Goal: Task Accomplishment & Management: Use online tool/utility

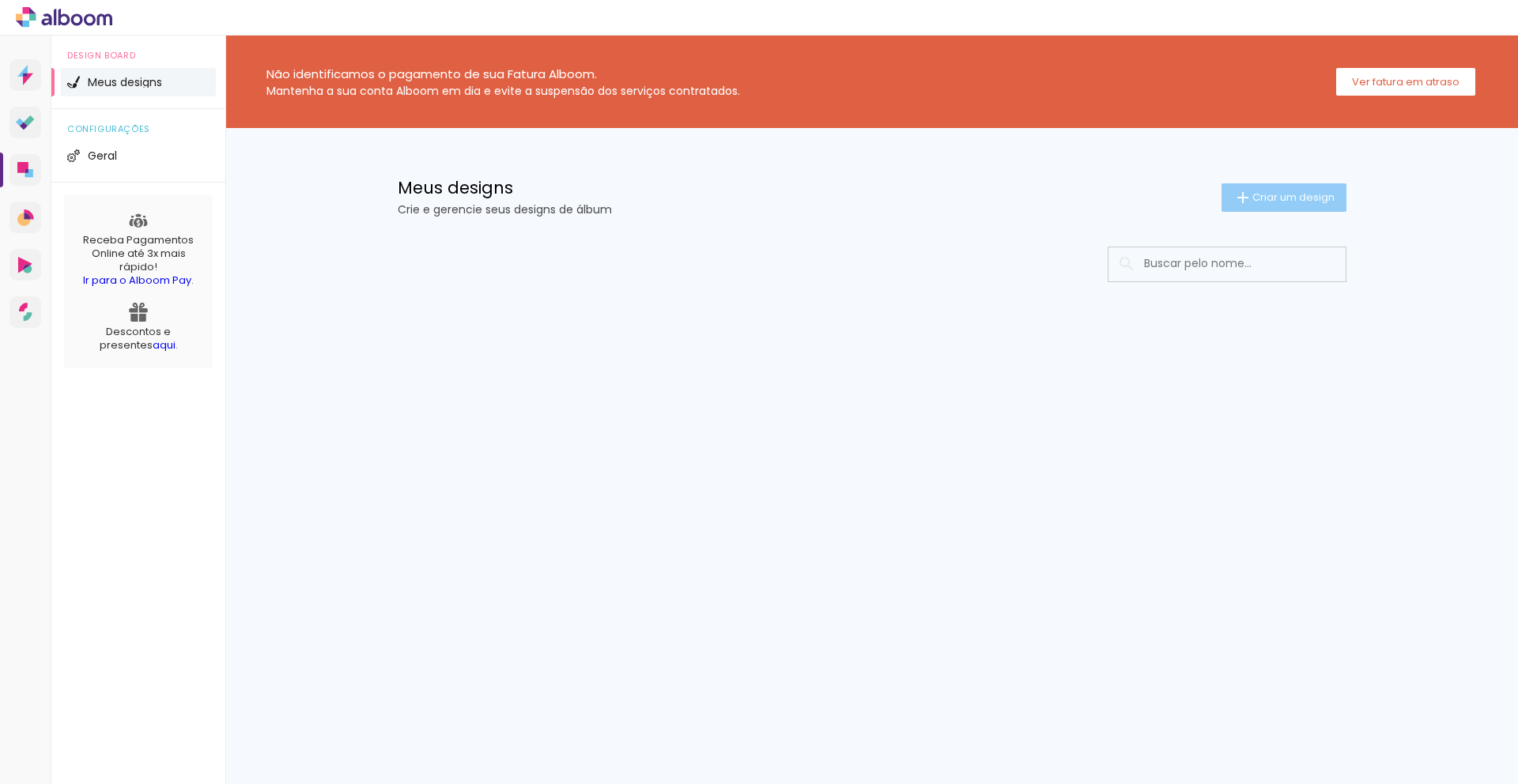
click at [1287, 195] on span "Criar um design" at bounding box center [1293, 197] width 82 height 11
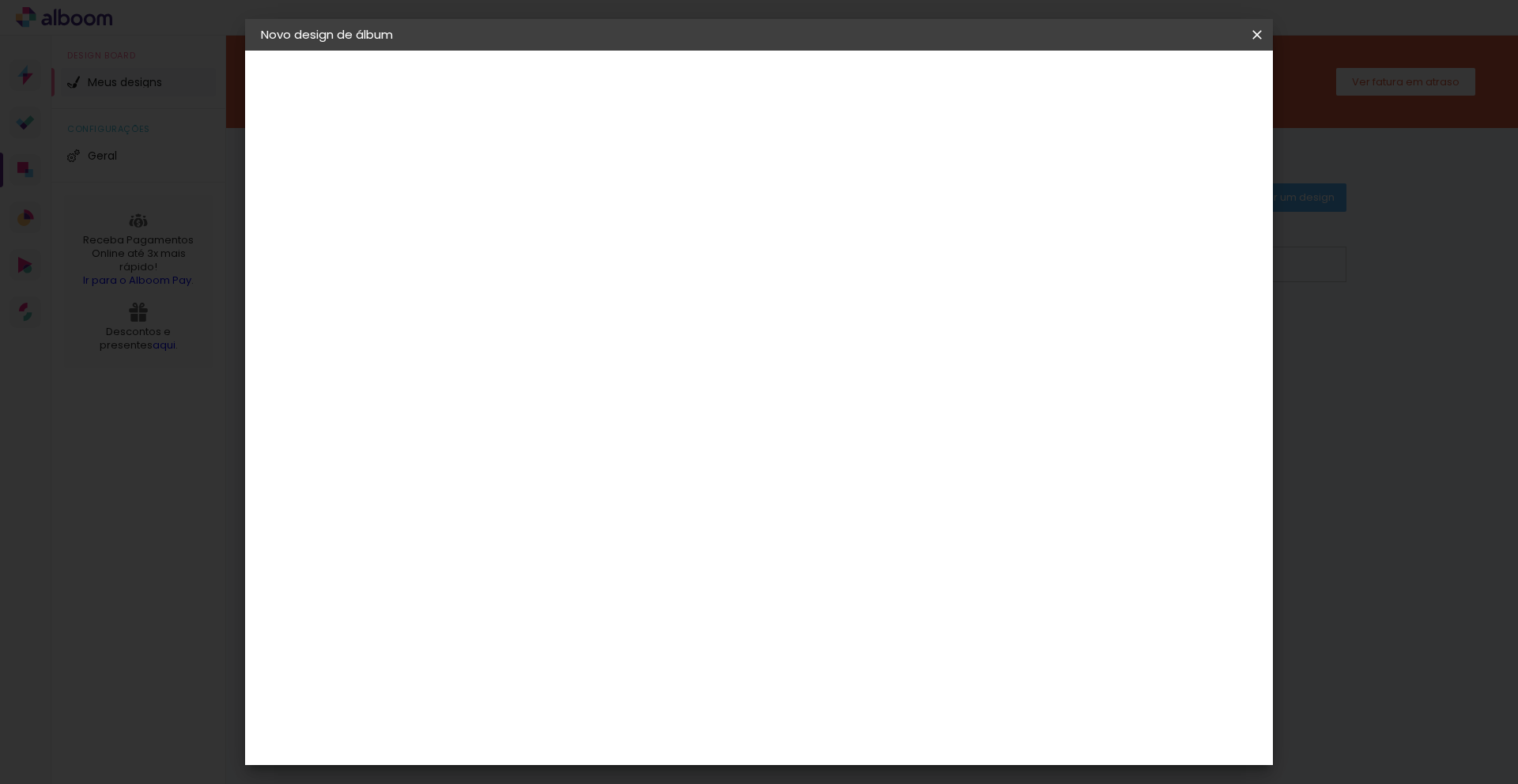
click at [519, 219] on input at bounding box center [519, 212] width 0 height 25
type input "[PERSON_NAME] 1 aninho"
type paper-input "[PERSON_NAME] 1 aninho"
click at [682, 83] on paper-button "Avançar" at bounding box center [642, 84] width 77 height 27
click at [0, 0] on slot "Tamanho Livre" at bounding box center [0, 0] width 0 height 0
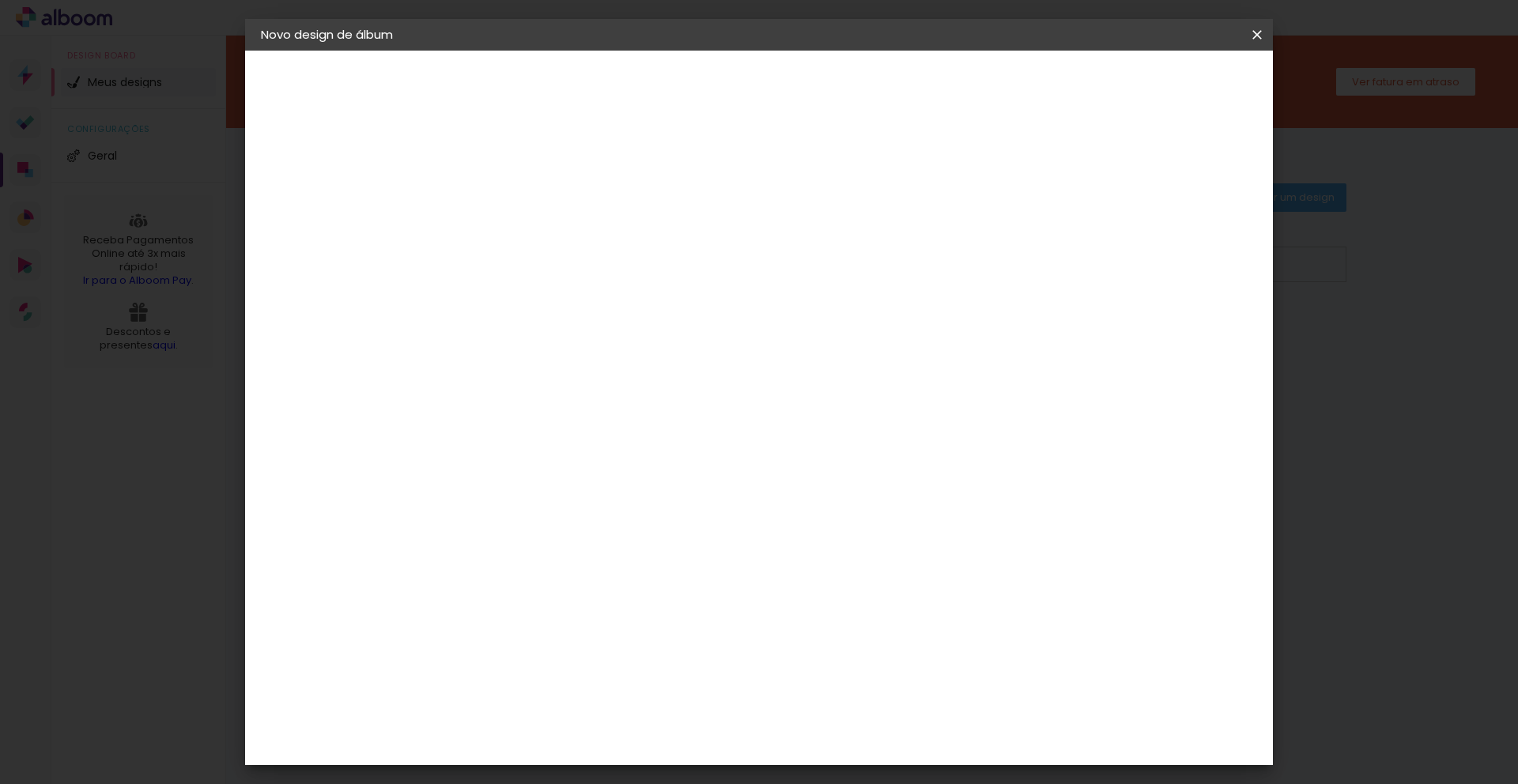
click at [691, 237] on iron-icon at bounding box center [681, 239] width 19 height 19
click at [0, 0] on slot "Avançar" at bounding box center [0, 0] width 0 height 0
click at [1080, 176] on div at bounding box center [1072, 181] width 14 height 14
type paper-checkbox "on"
click at [1080, 177] on div at bounding box center [1072, 181] width 14 height 14
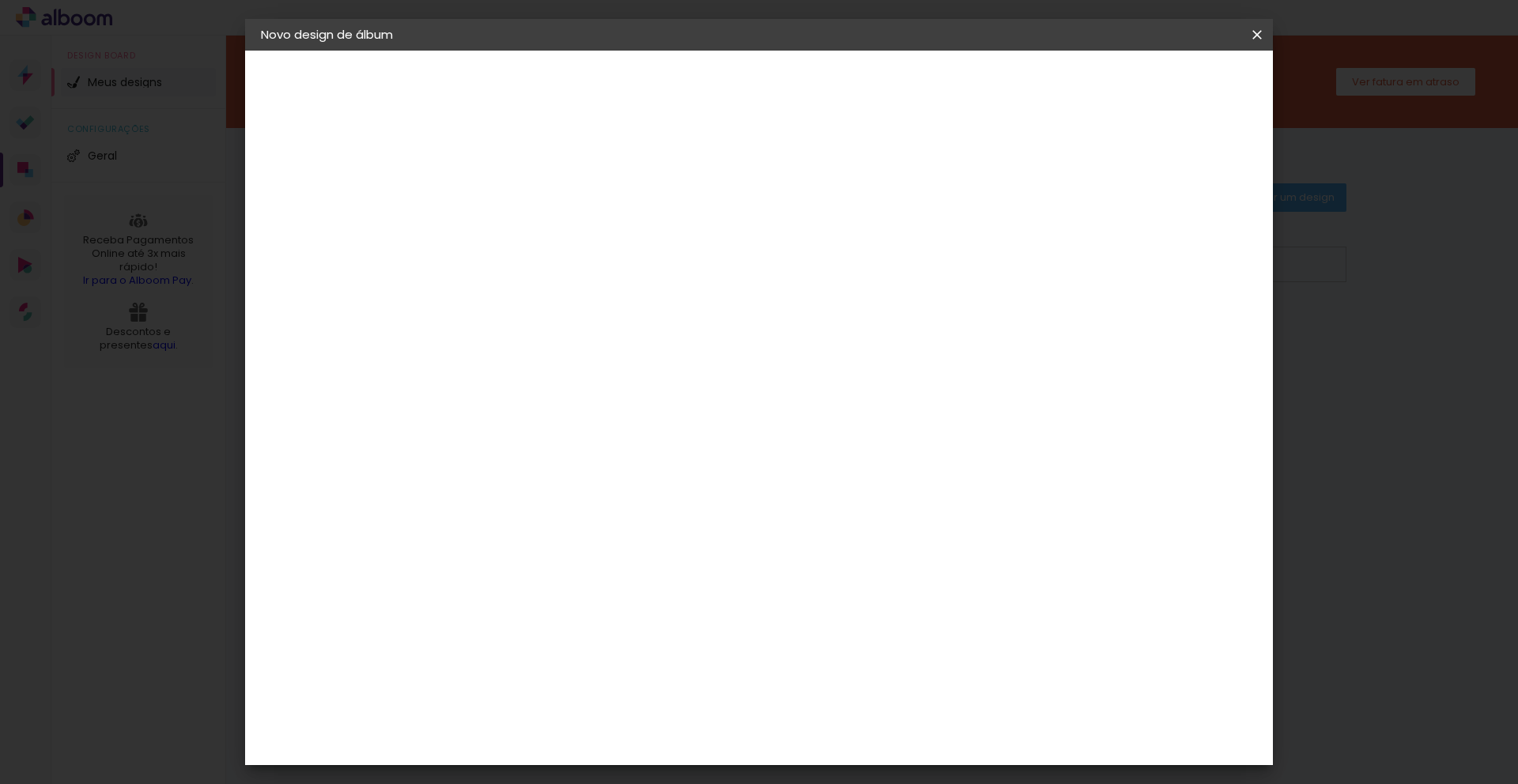
type input "6"
type paper-input "6"
click at [1177, 230] on input "6" at bounding box center [1175, 239] width 29 height 24
type input "7"
type paper-input "7"
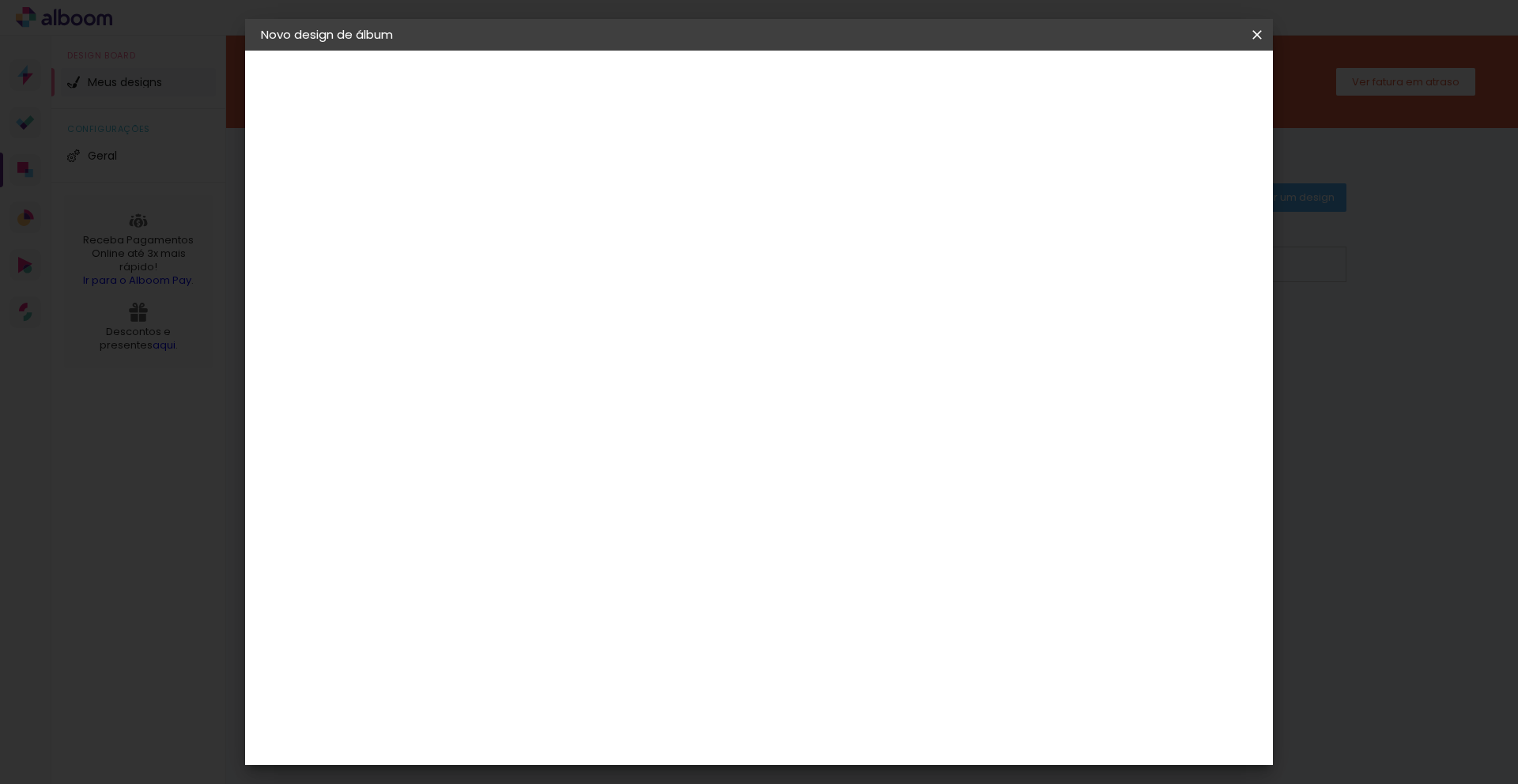
click at [1182, 233] on input "7" at bounding box center [1173, 239] width 29 height 24
type input "8"
type paper-input "8"
click at [1182, 233] on input "8" at bounding box center [1172, 239] width 29 height 24
type input "9"
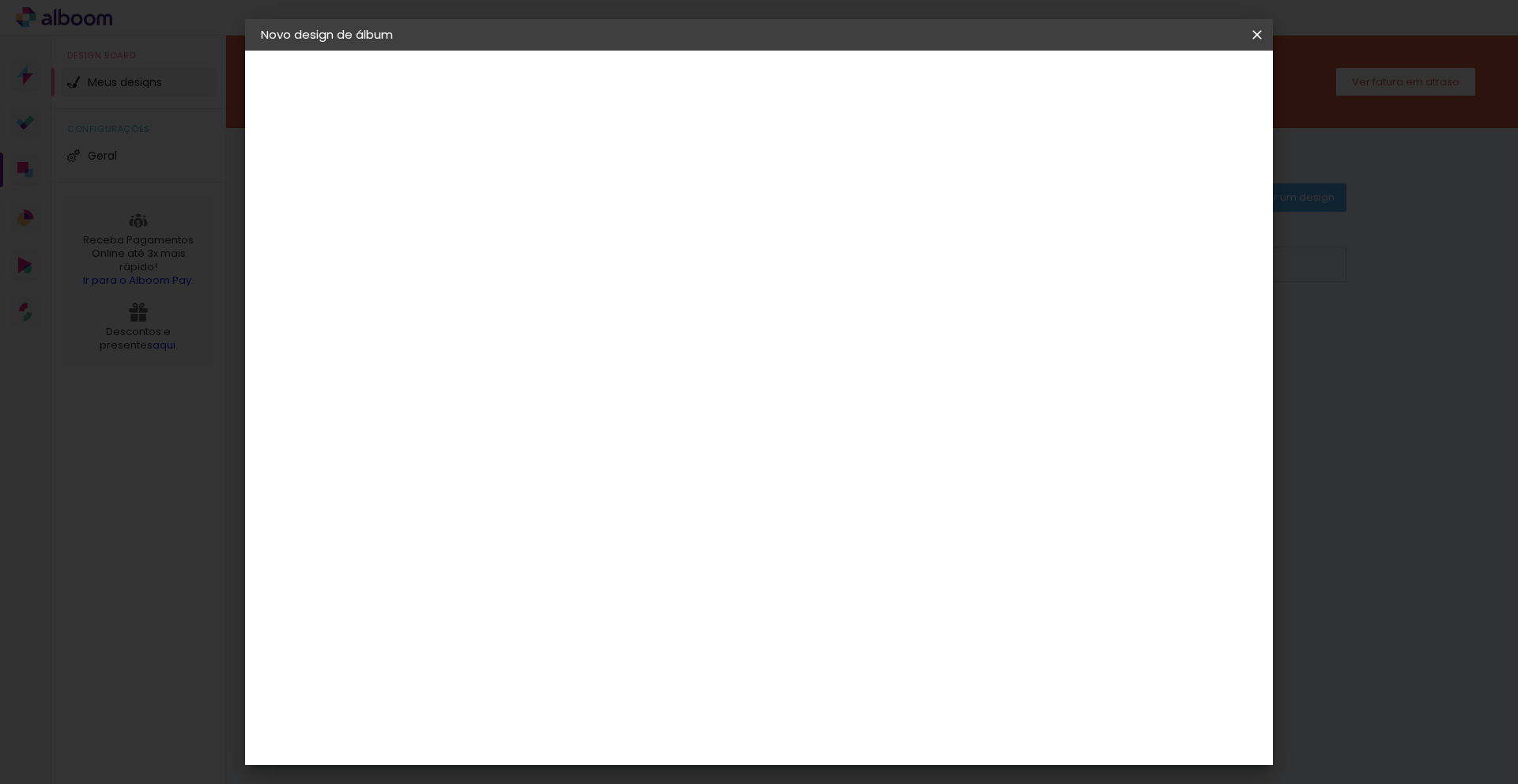
type paper-input "9"
click at [1181, 233] on input "9" at bounding box center [1172, 239] width 29 height 24
type input "10"
type paper-input "10"
click at [1181, 233] on input "10" at bounding box center [1167, 239] width 29 height 24
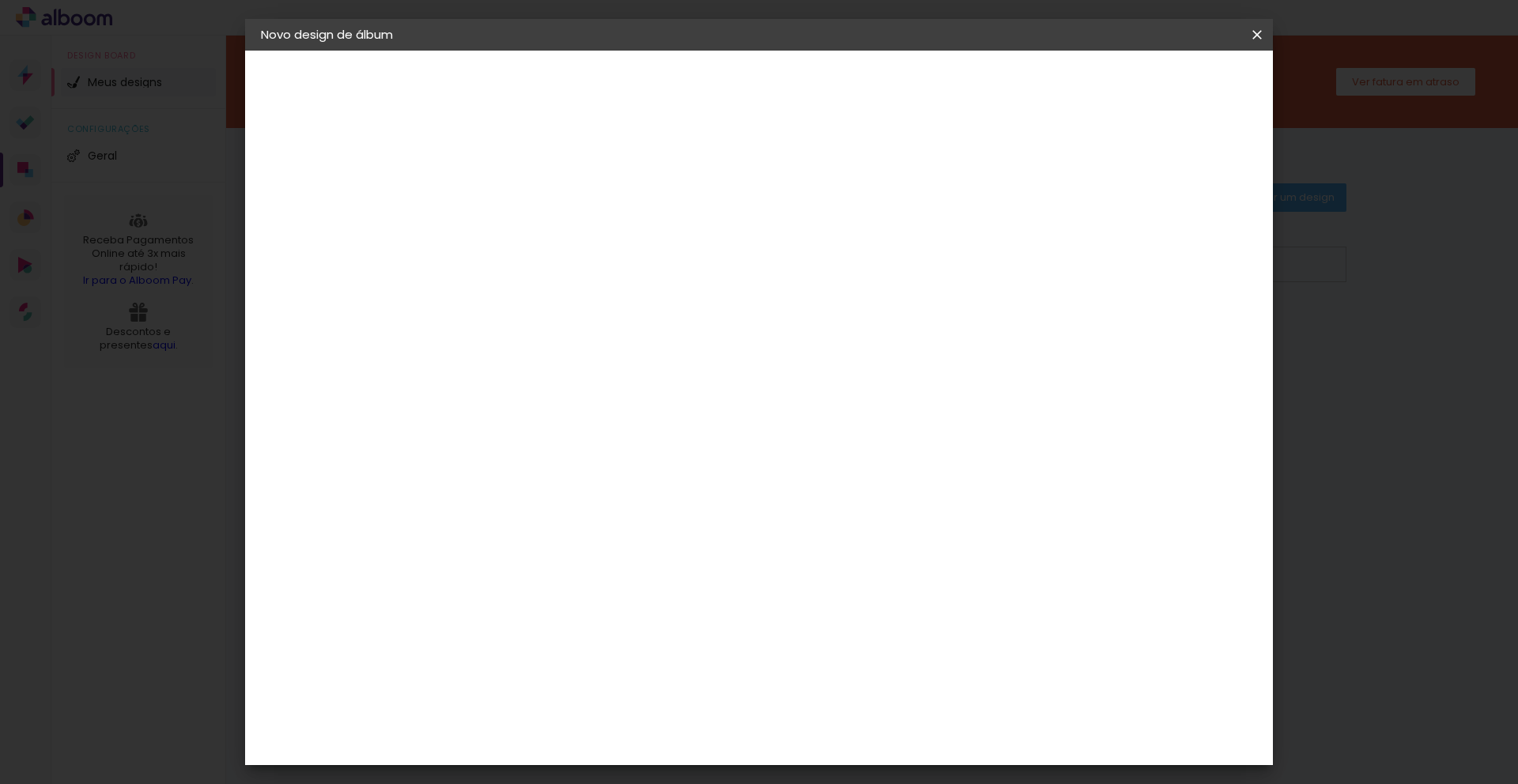
click at [1183, 232] on div "mm" at bounding box center [1191, 239] width 24 height 24
type input "9"
type paper-input "9"
click at [1173, 243] on input "9" at bounding box center [1165, 239] width 29 height 24
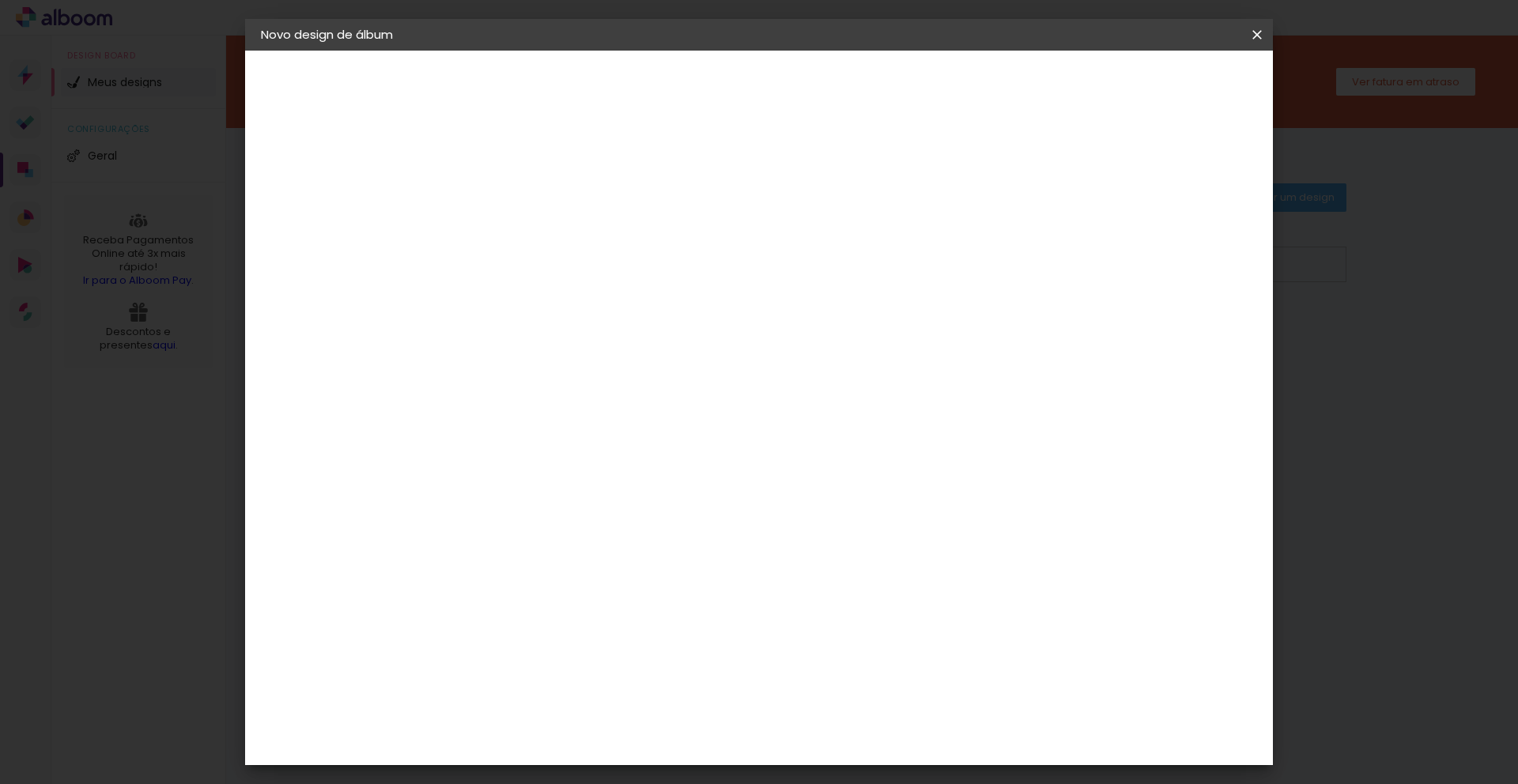
type input "8"
type paper-input "8"
click at [1173, 243] on input "8" at bounding box center [1165, 239] width 29 height 24
type input "7"
type paper-input "7"
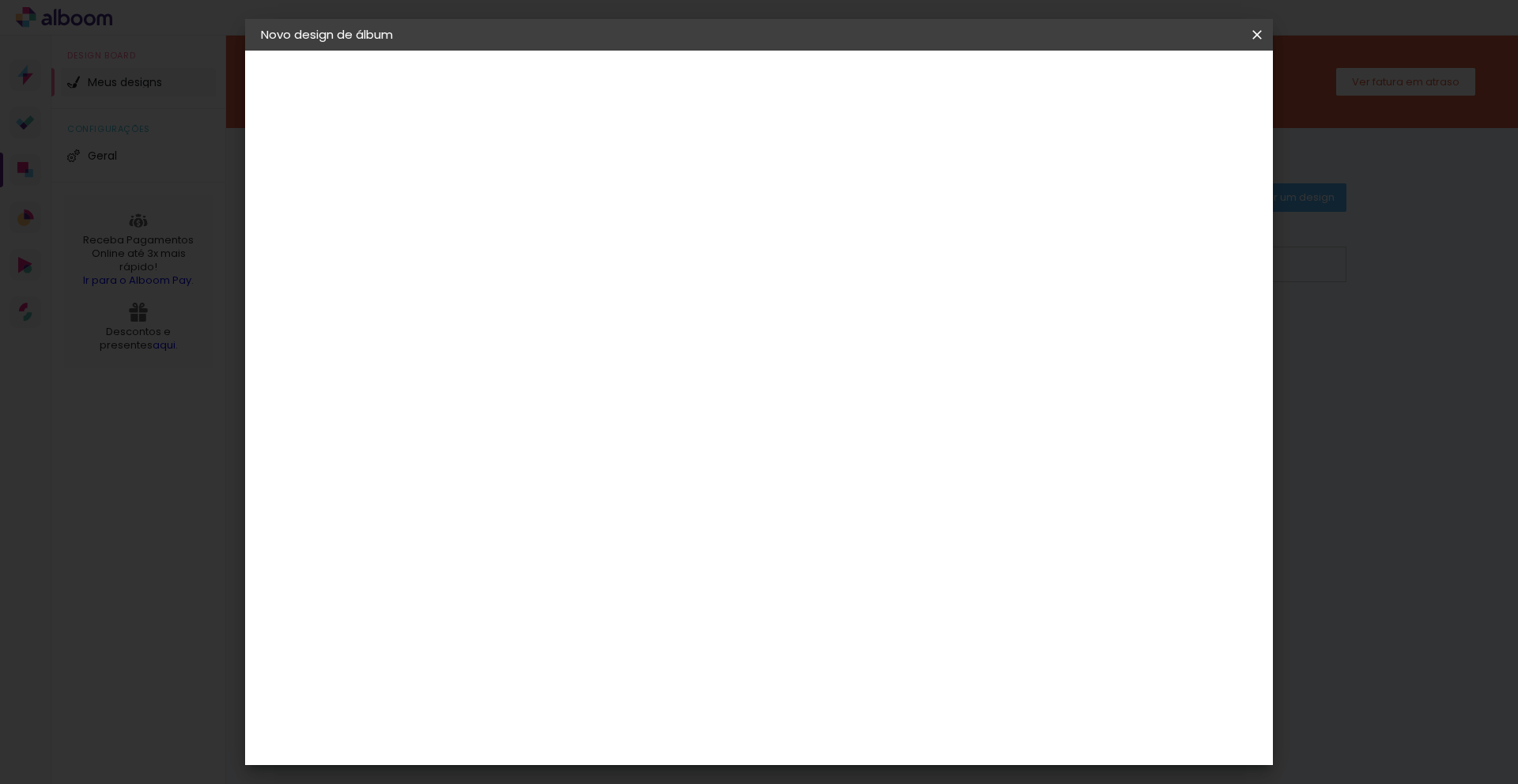
click at [1174, 243] on input "7" at bounding box center [1169, 239] width 29 height 24
type input "6"
type paper-input "6"
click at [1174, 243] on input "6" at bounding box center [1173, 239] width 29 height 24
type input "5"
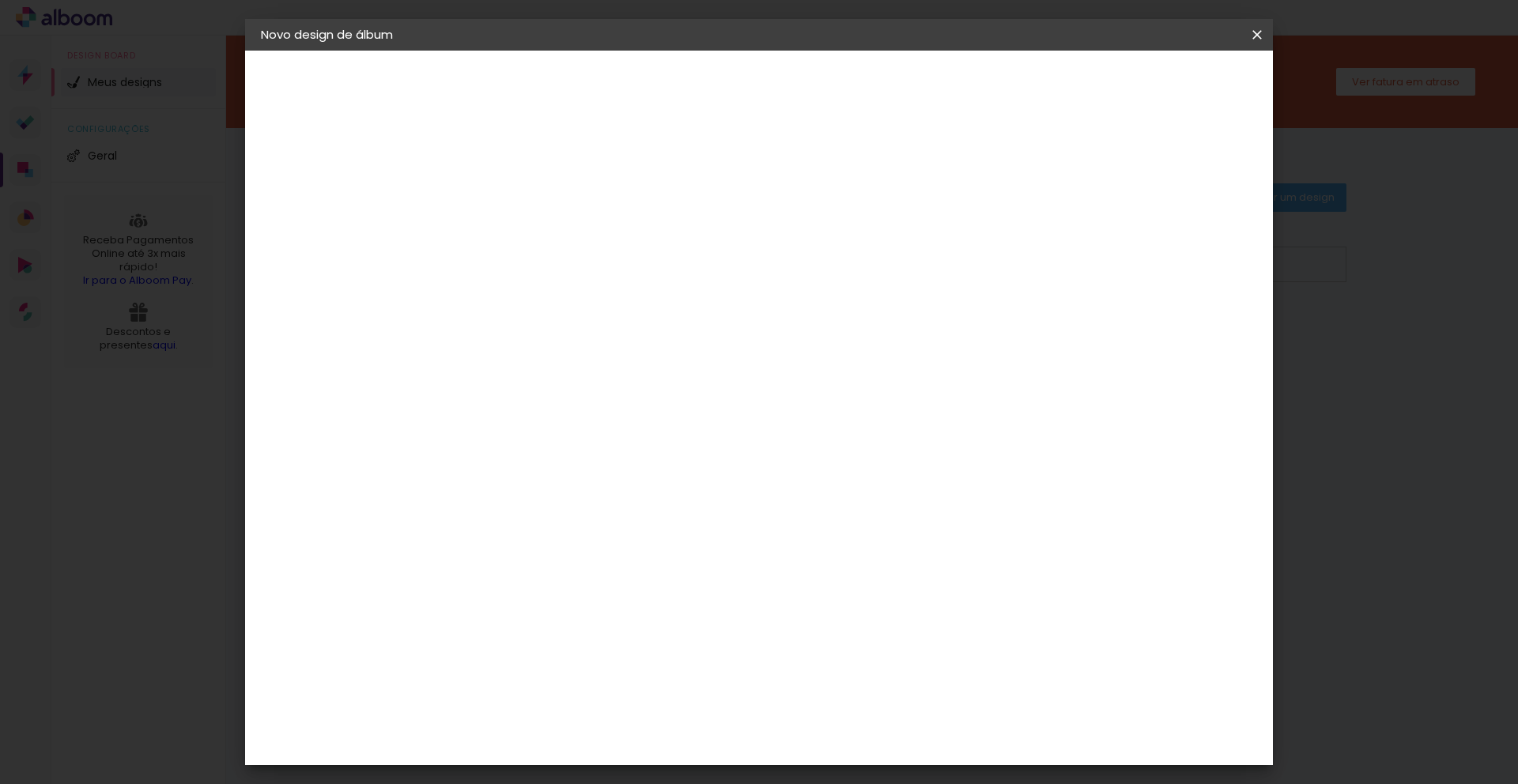
type paper-input "5"
click at [1177, 243] on input "5" at bounding box center [1175, 239] width 29 height 24
type input "4"
type paper-input "4"
click at [1177, 243] on input "4" at bounding box center [1175, 239] width 29 height 24
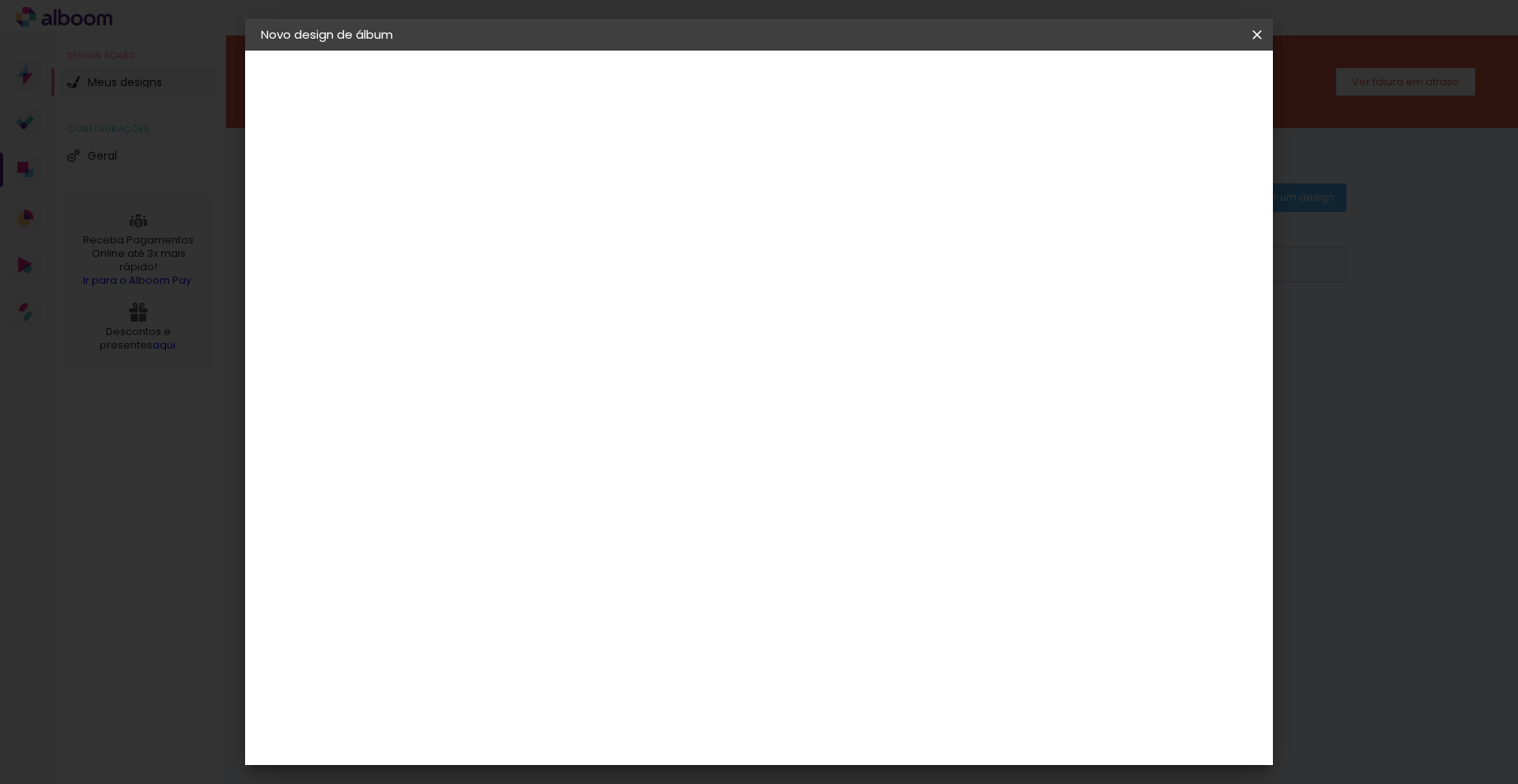
type input "5"
type paper-input "5"
click at [1186, 230] on input "5" at bounding box center [1177, 239] width 29 height 24
click at [1198, 293] on div "30 cm cm cm mm A maioria das encadernadoras sugere 5mm de sangria." at bounding box center [824, 263] width 748 height 126
click at [898, 467] on quentale-layouter at bounding box center [824, 449] width 620 height 310
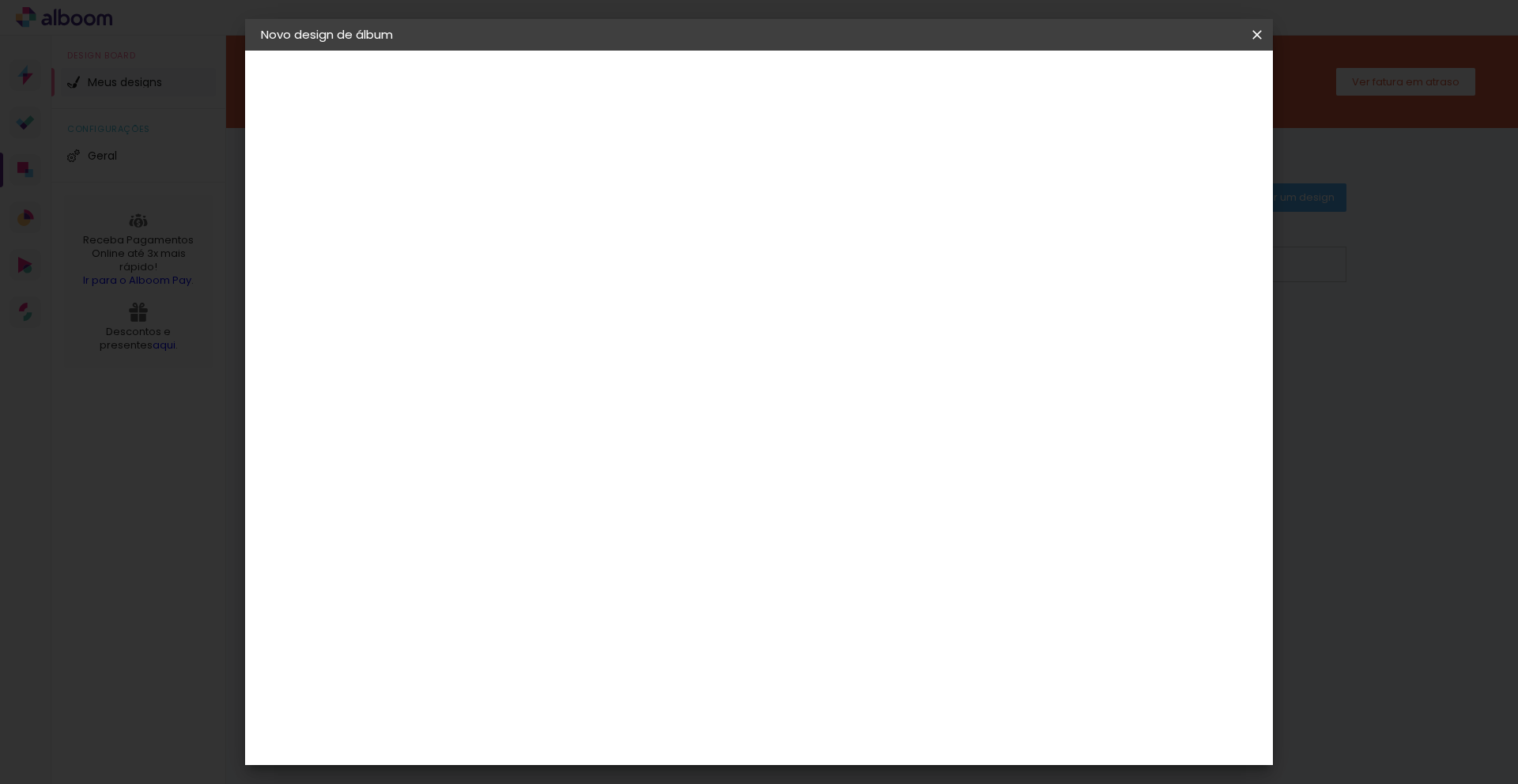
click at [1159, 78] on span "Iniciar design" at bounding box center [1122, 83] width 72 height 11
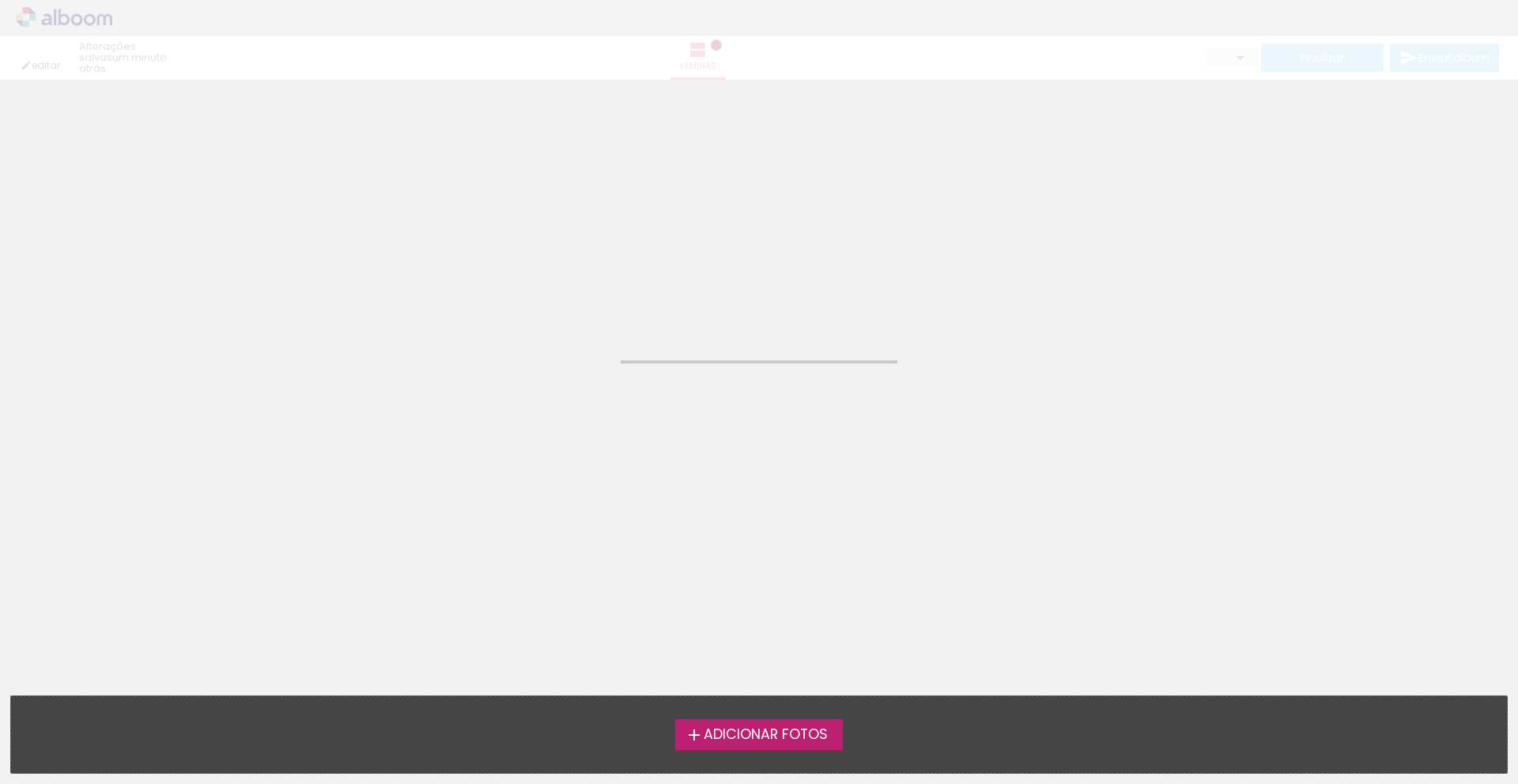
click at [778, 737] on span "Adicionar Fotos" at bounding box center [766, 734] width 124 height 14
click at [0, 0] on input "file" at bounding box center [0, 0] width 0 height 0
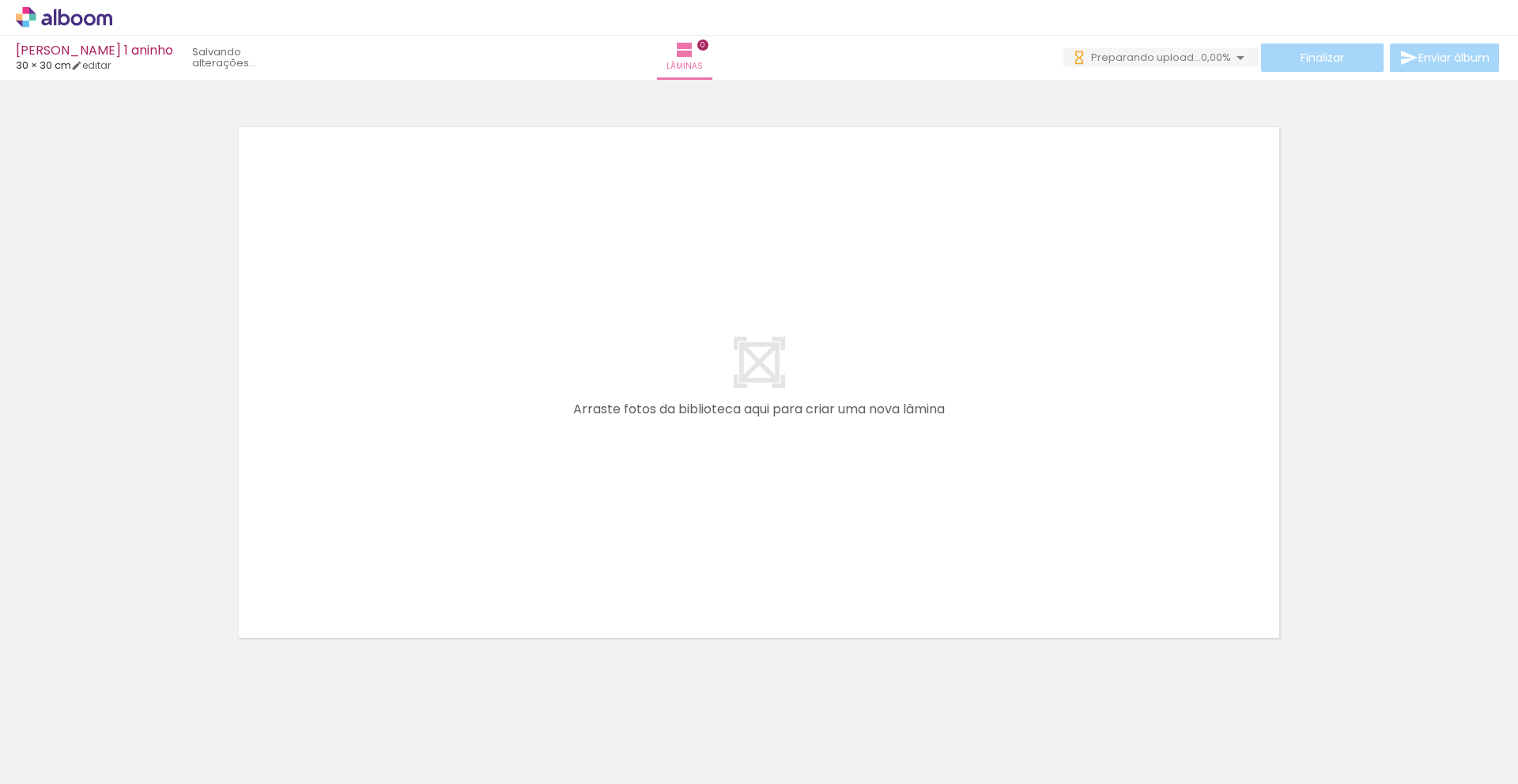
drag, startPoint x: 183, startPoint y: 724, endPoint x: 335, endPoint y: 504, distance: 267.4
click at [339, 493] on quentale-workspace at bounding box center [759, 392] width 1518 height 784
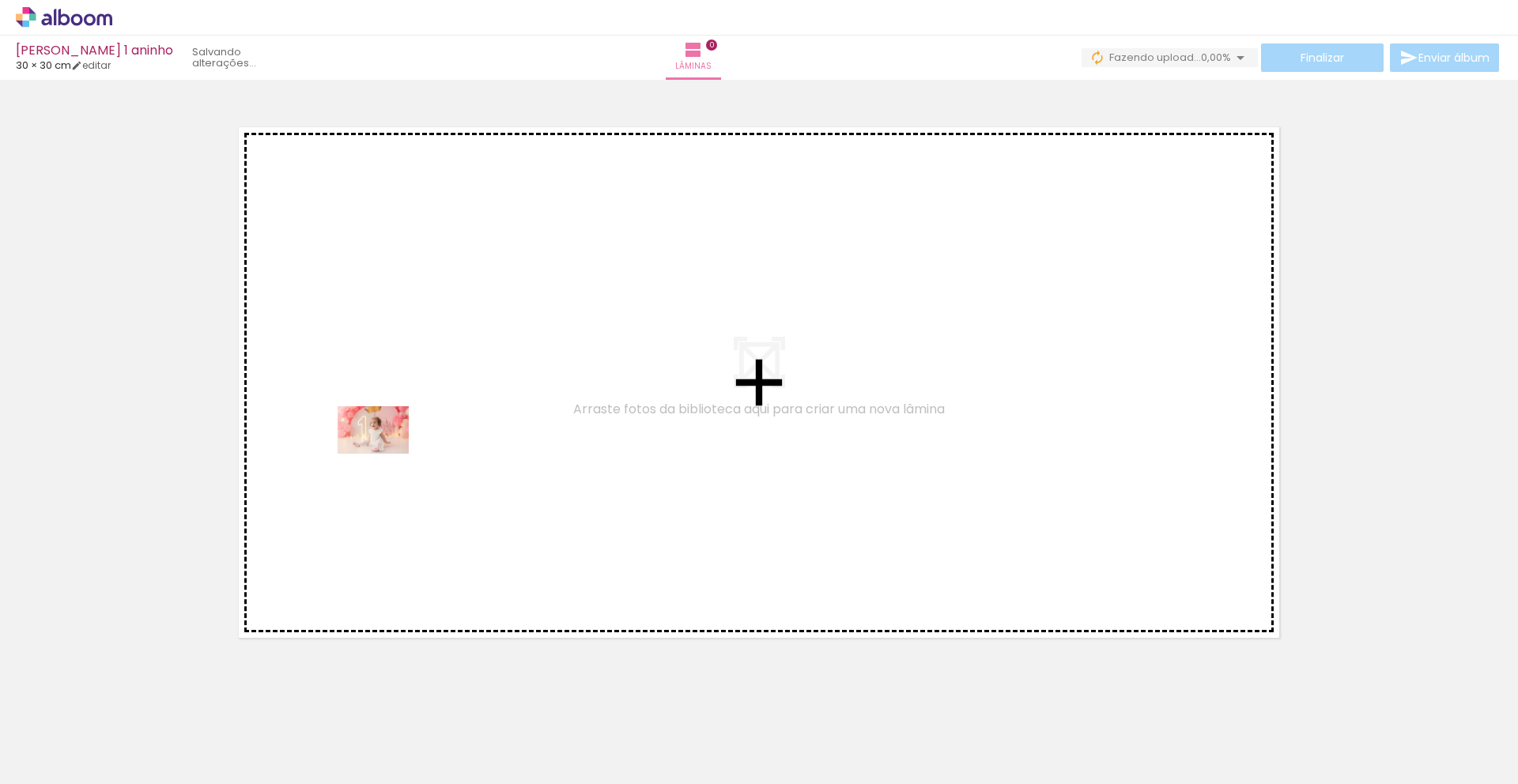
drag, startPoint x: 172, startPoint y: 734, endPoint x: 262, endPoint y: 727, distance: 90.3
click at [384, 454] on quentale-workspace at bounding box center [759, 392] width 1518 height 784
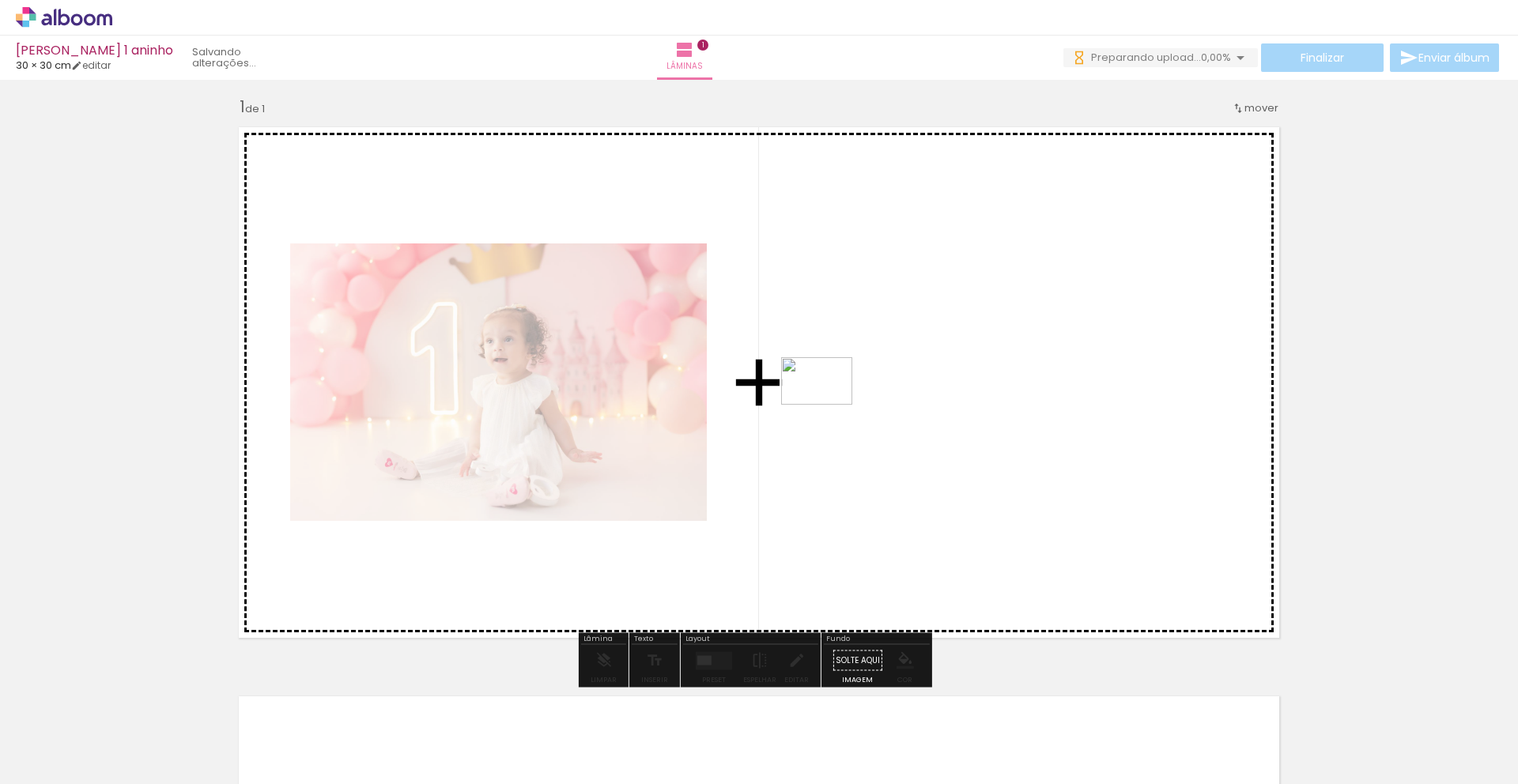
drag, startPoint x: 352, startPoint y: 655, endPoint x: 826, endPoint y: 404, distance: 536.4
click at [826, 404] on quentale-workspace at bounding box center [759, 392] width 1518 height 784
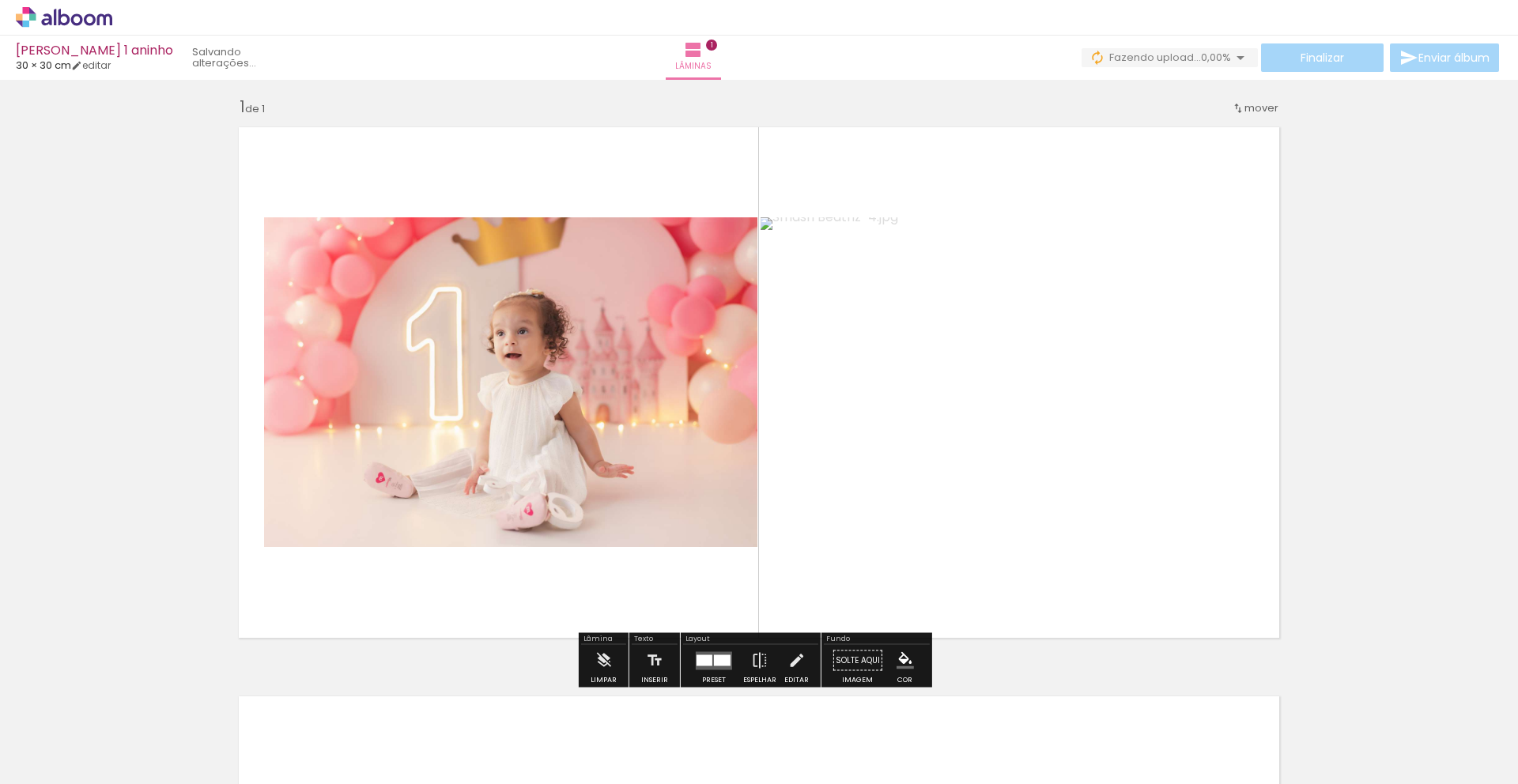
click at [1409, 171] on div "Inserir lâmina 1 de 1" at bounding box center [759, 646] width 1518 height 1138
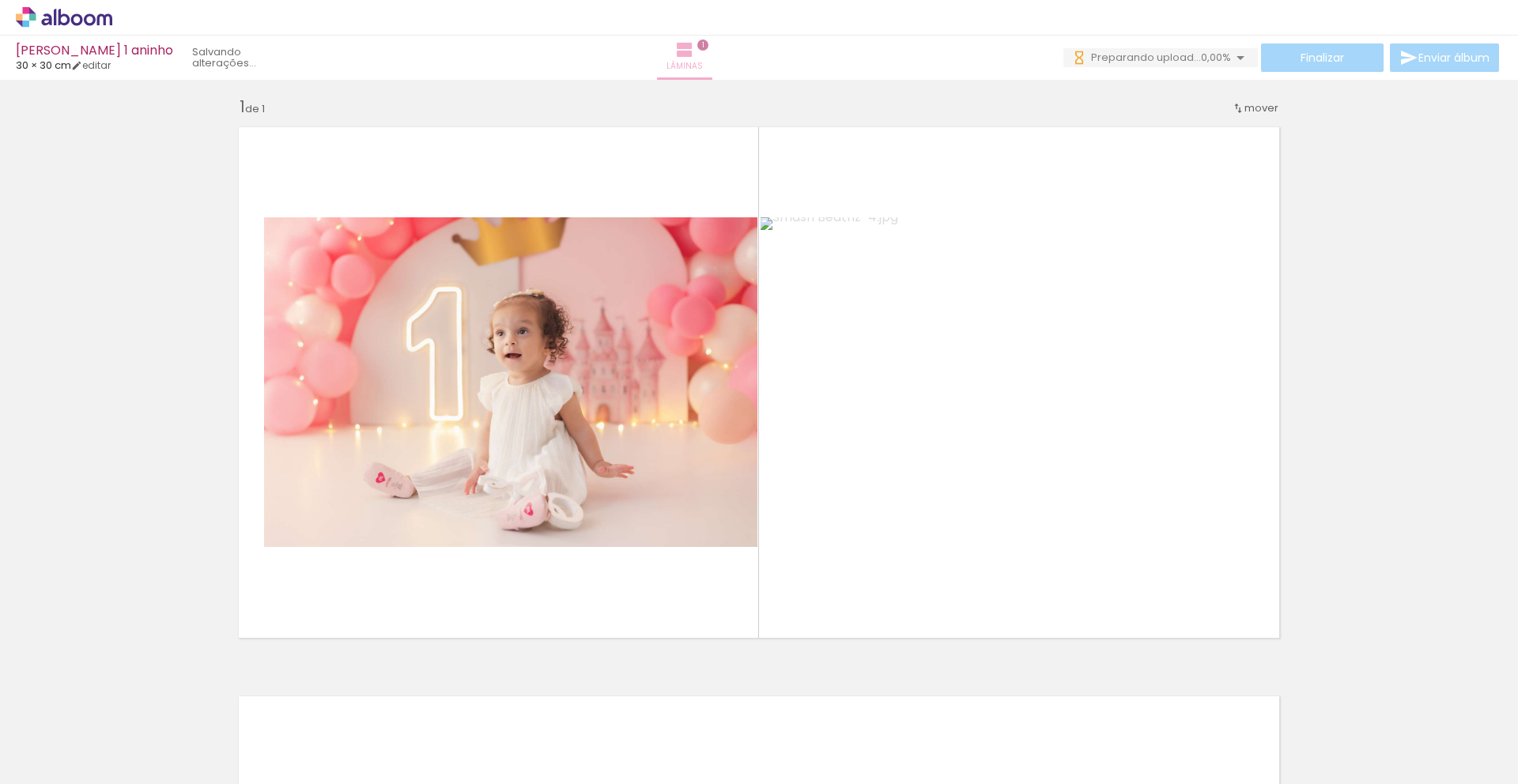
drag, startPoint x: 761, startPoint y: 56, endPoint x: 780, endPoint y: 53, distance: 19.2
click at [694, 56] on iron-icon at bounding box center [684, 49] width 19 height 19
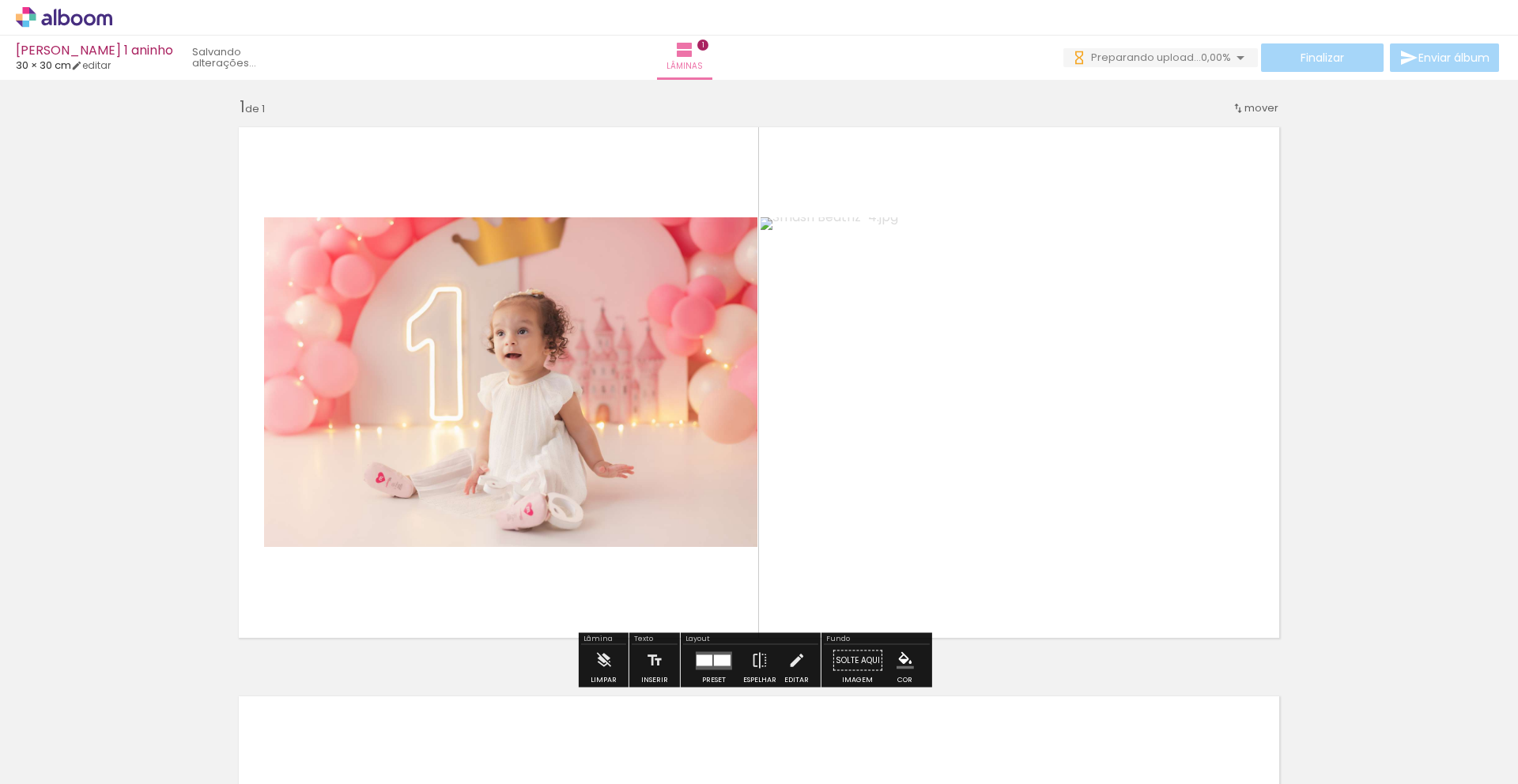
drag, startPoint x: 714, startPoint y: 662, endPoint x: 727, endPoint y: 651, distance: 17.0
click at [714, 660] on div at bounding box center [722, 659] width 16 height 11
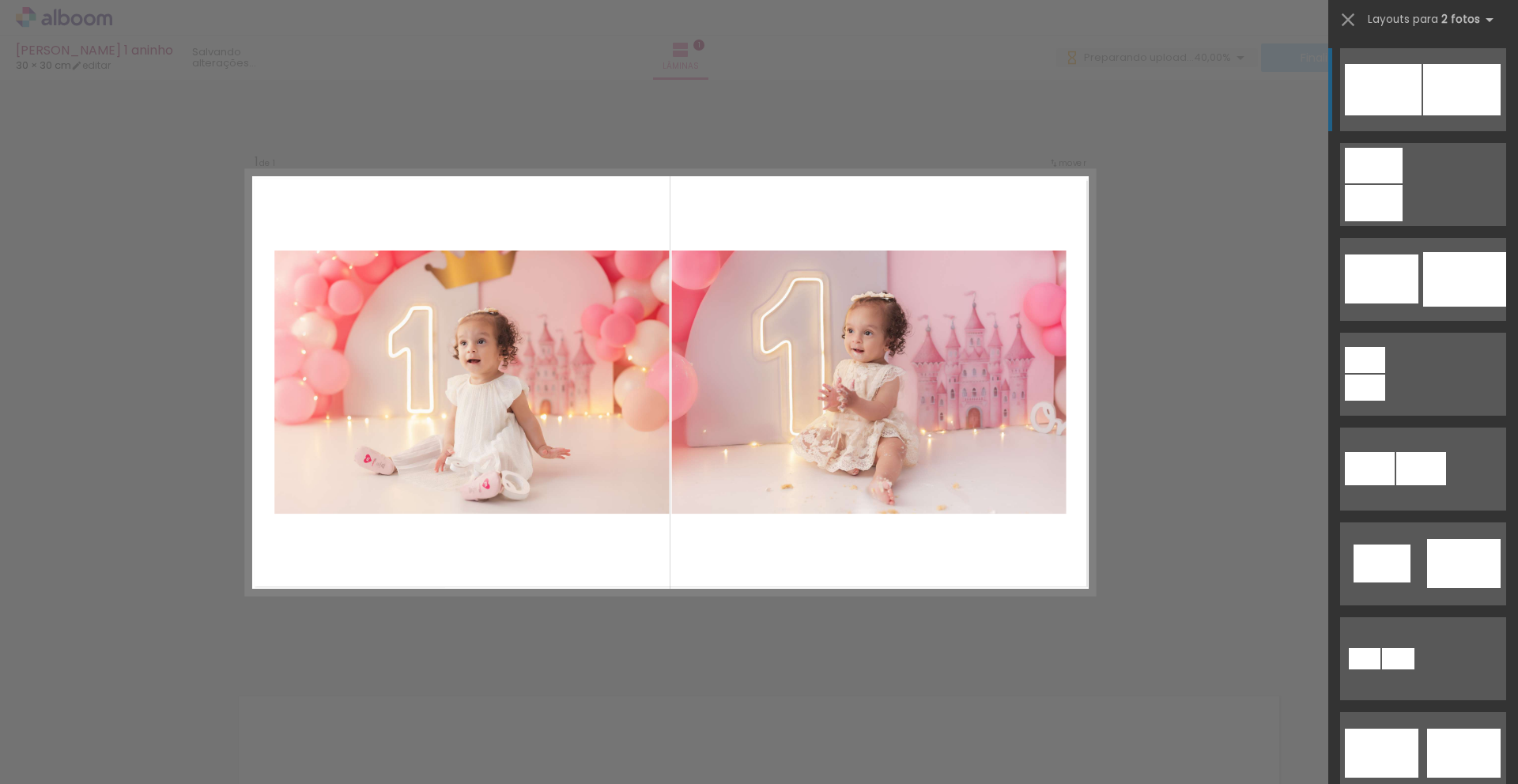
click at [1415, 86] on div at bounding box center [1383, 89] width 76 height 52
click at [1351, 13] on iron-icon at bounding box center [1347, 20] width 22 height 22
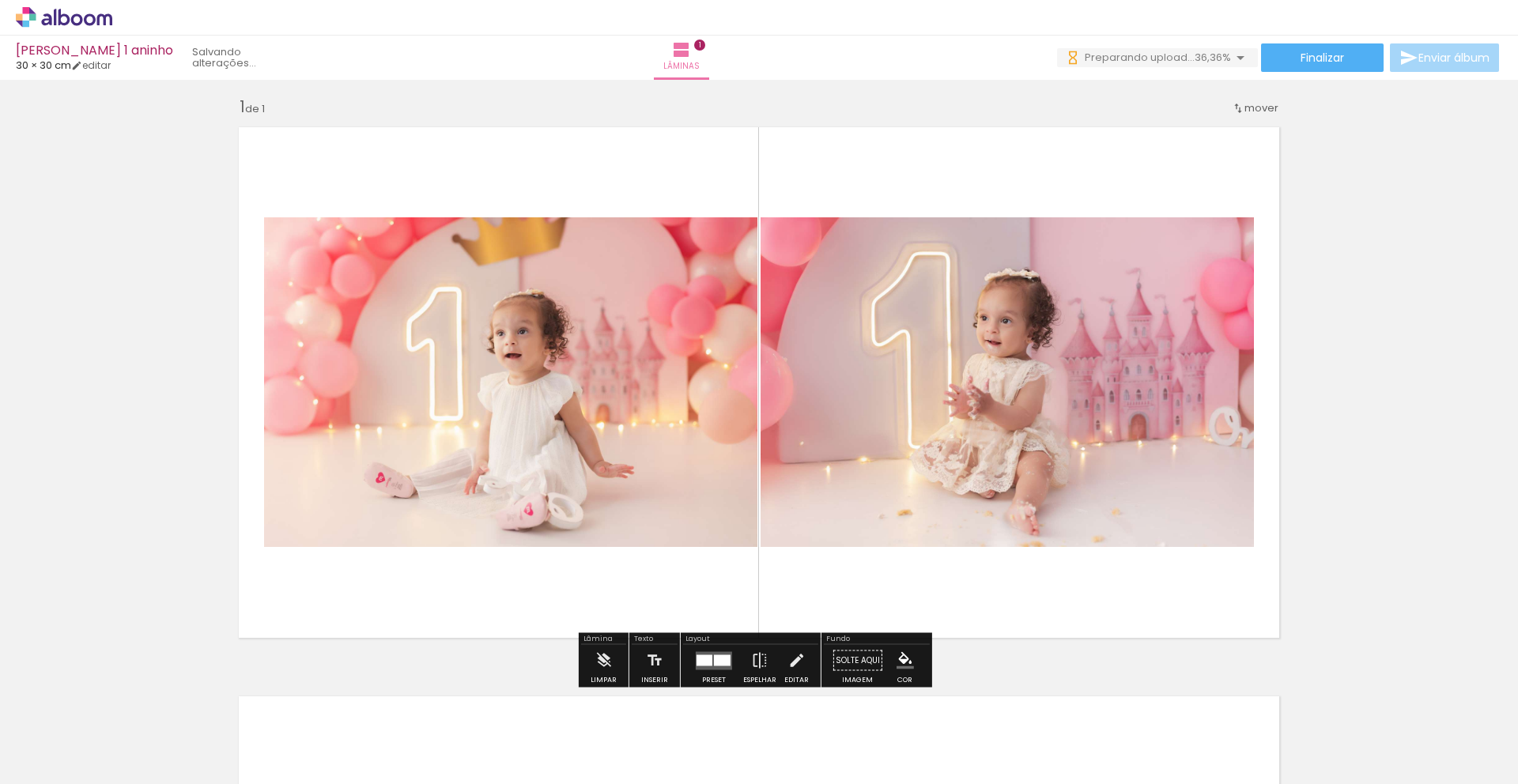
click at [1326, 221] on div "Inserir lâmina 1 de 1" at bounding box center [759, 646] width 1518 height 1138
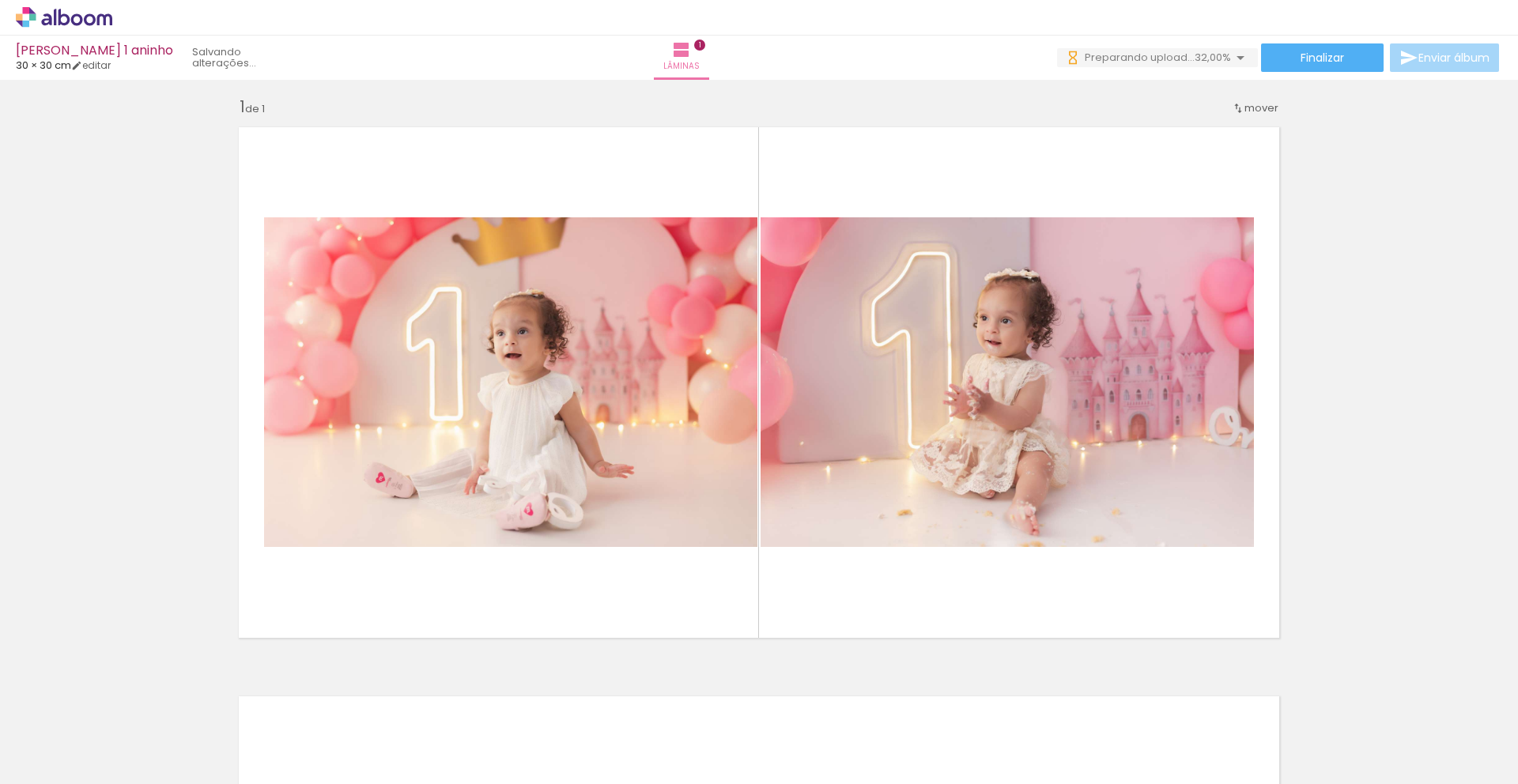
click at [1241, 243] on div "Inserir lâmina 1 de 1" at bounding box center [759, 646] width 1518 height 1138
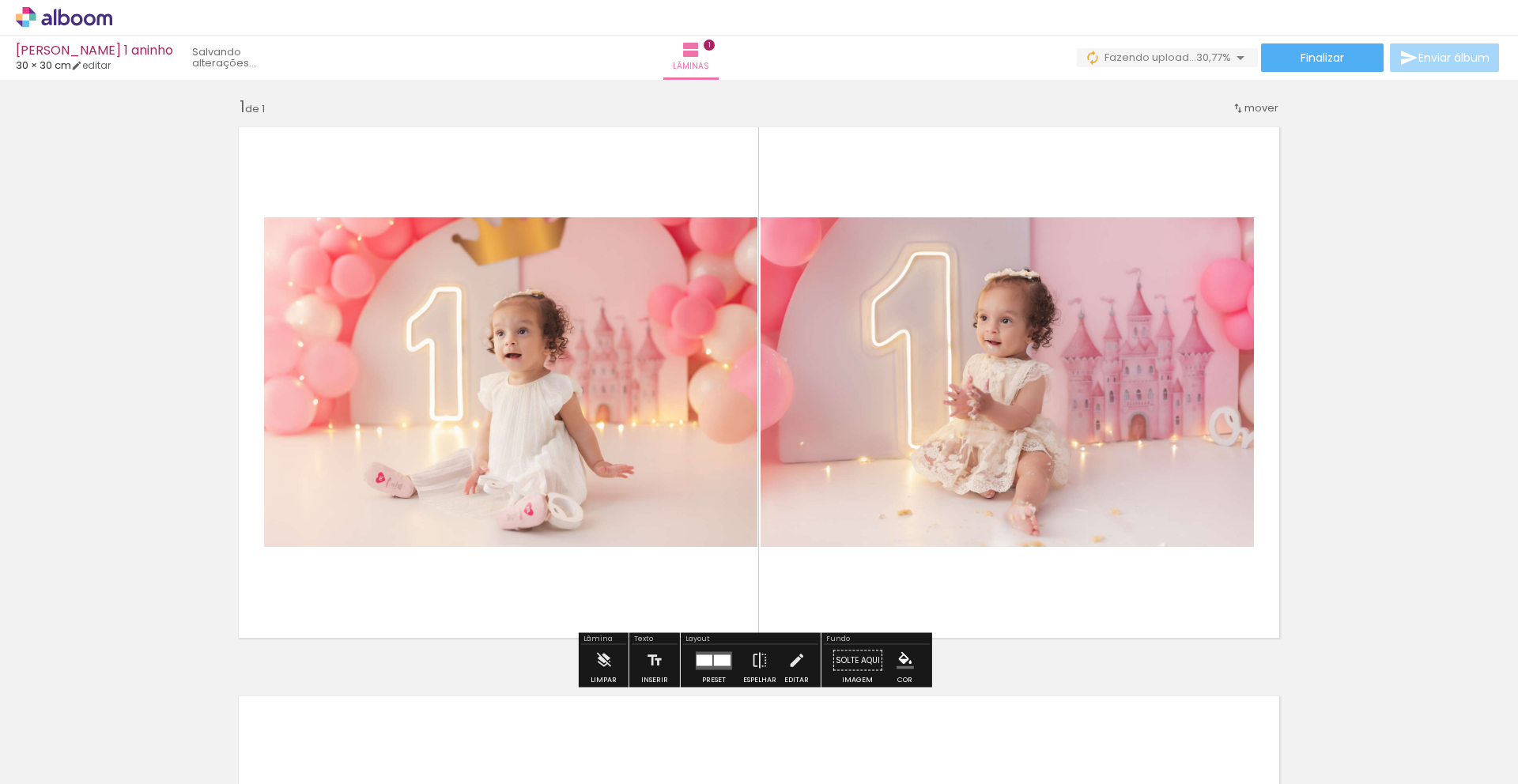
click at [1366, 245] on div "Inserir lâmina 1 de 1" at bounding box center [759, 646] width 1518 height 1138
click at [1391, 260] on div "Inserir lâmina 1 de 1" at bounding box center [759, 646] width 1518 height 1138
click at [1396, 269] on div "Inserir lâmina 1 de 1" at bounding box center [759, 646] width 1518 height 1138
click at [1397, 249] on div "Inserir lâmina 1 de 1" at bounding box center [759, 646] width 1518 height 1138
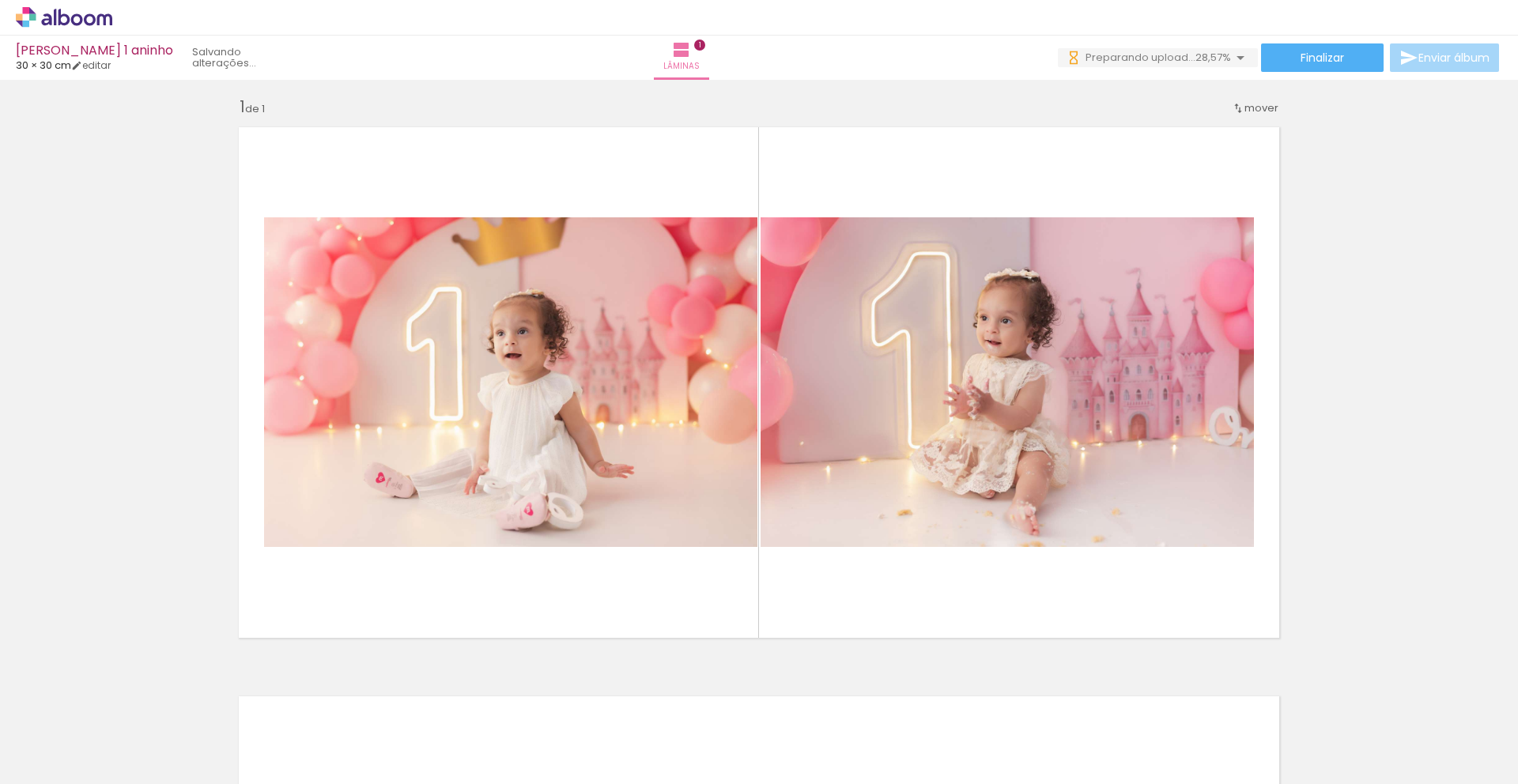
click at [1390, 250] on div "Inserir lâmina 1 de 1" at bounding box center [759, 646] width 1518 height 1138
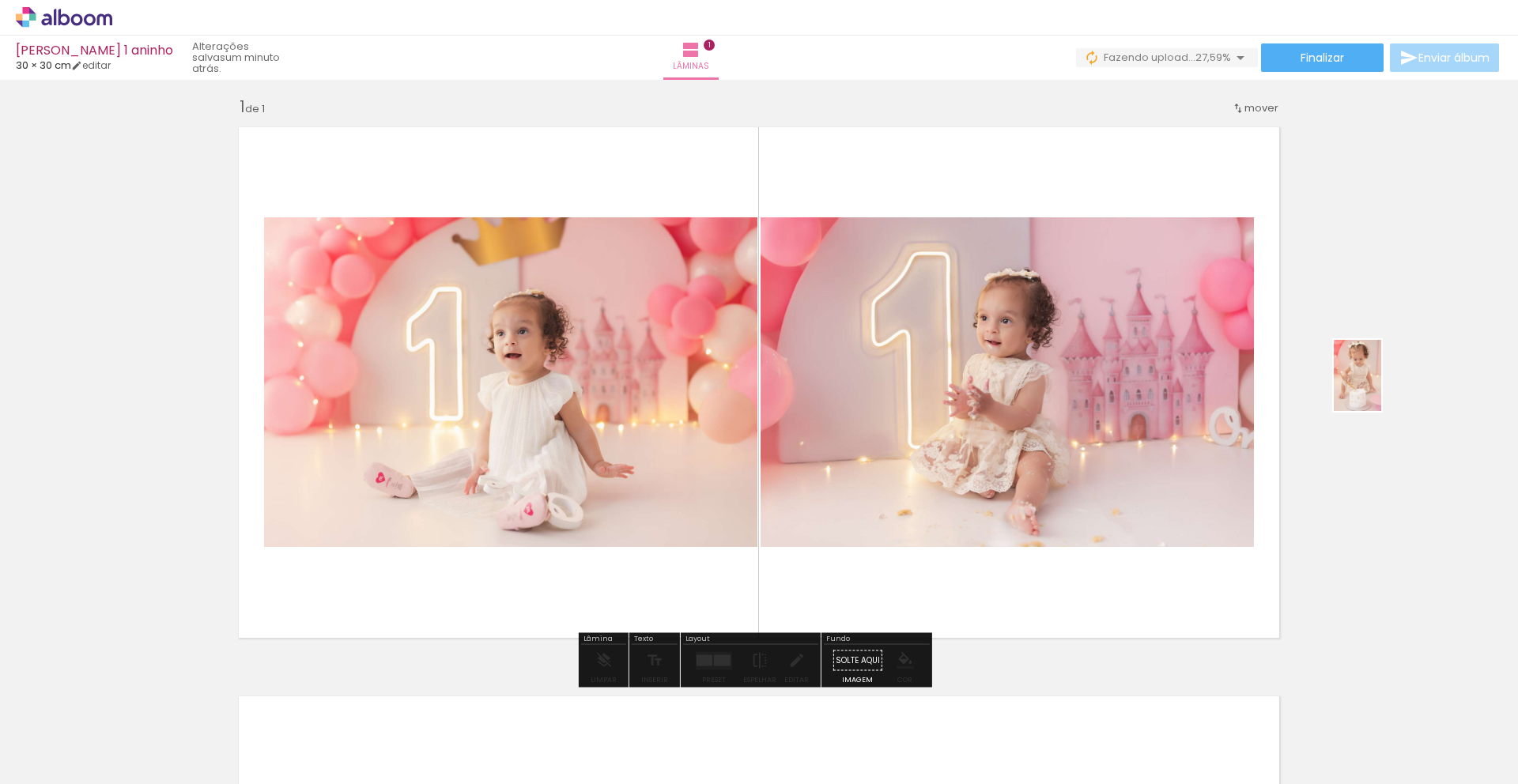
drag, startPoint x: 342, startPoint y: 725, endPoint x: 1383, endPoint y: 386, distance: 1094.8
click at [1382, 387] on quentale-workspace at bounding box center [759, 392] width 1518 height 784
